Goal: Task Accomplishment & Management: Use online tool/utility

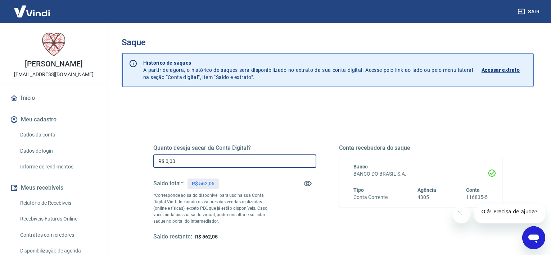
click at [184, 160] on input "R$ 0,00" at bounding box center [234, 161] width 163 height 13
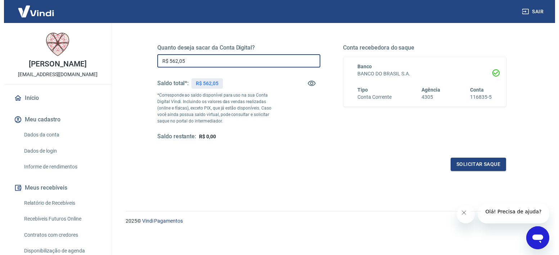
scroll to position [102, 0]
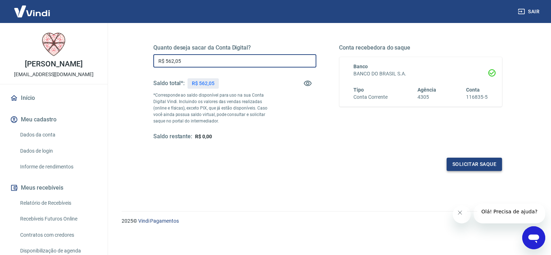
type input "R$ 562,05"
click at [461, 165] on button "Solicitar saque" at bounding box center [474, 164] width 55 height 13
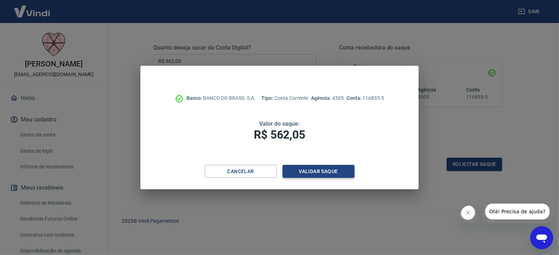
click at [311, 172] on button "Validar saque" at bounding box center [318, 171] width 72 height 13
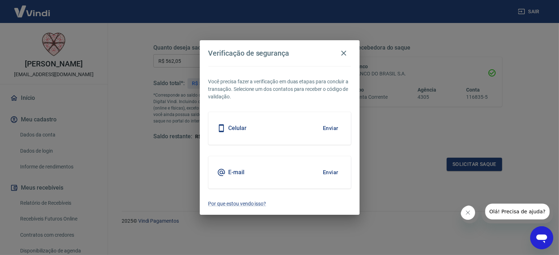
click at [267, 132] on div "Celular Enviar" at bounding box center [279, 128] width 143 height 32
click at [324, 128] on button "Enviar" at bounding box center [330, 128] width 23 height 15
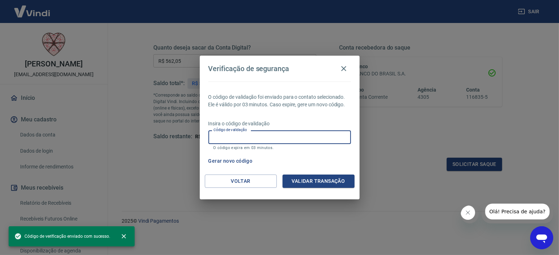
click at [273, 137] on input "Código de validação" at bounding box center [279, 137] width 143 height 13
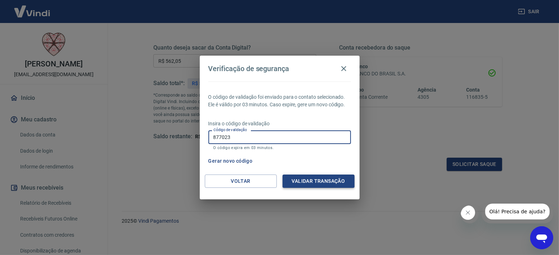
type input "877023"
click at [323, 180] on button "Validar transação" at bounding box center [318, 181] width 72 height 13
